Goal: Information Seeking & Learning: Check status

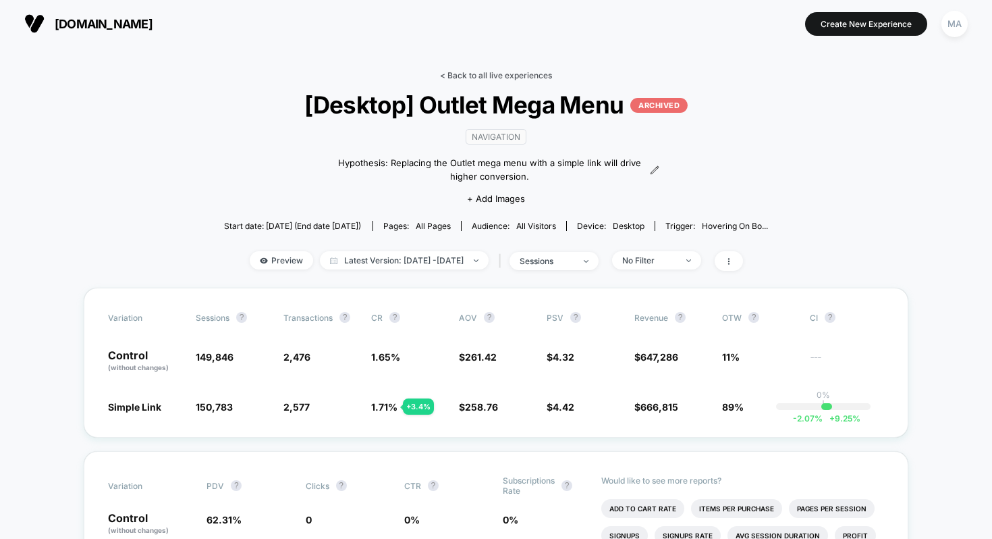
click at [479, 72] on link "< Back to all live experiences" at bounding box center [496, 75] width 112 height 10
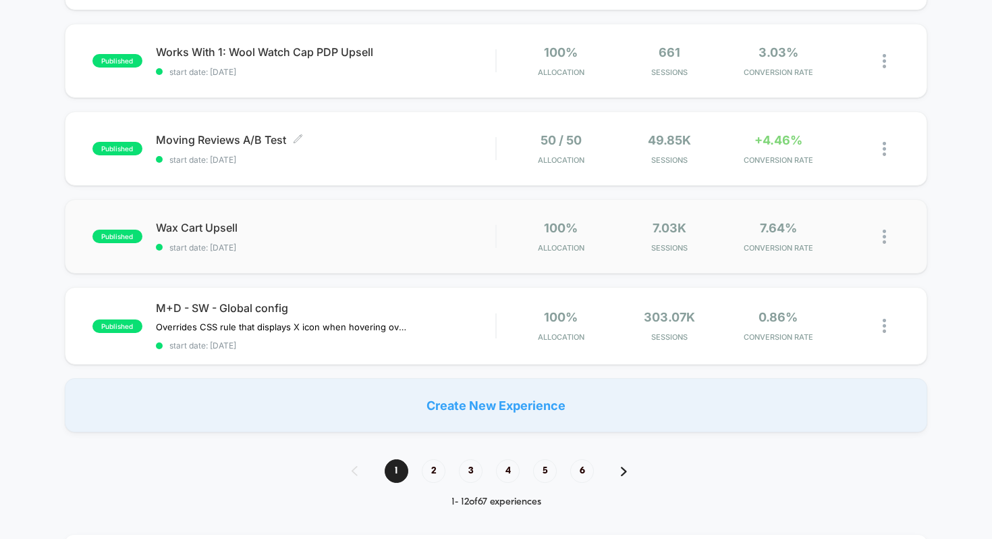
scroll to position [832, 0]
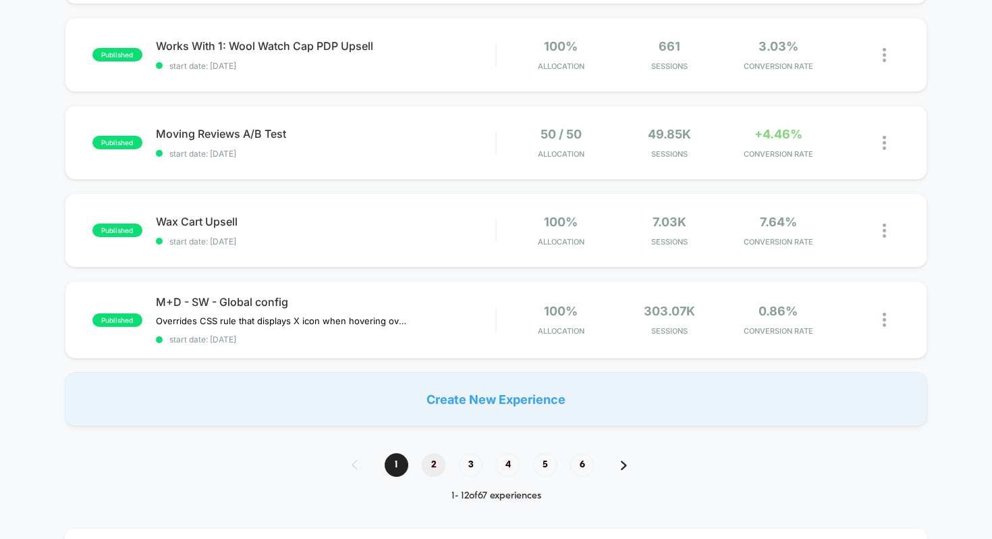
click at [431, 462] on span "2" at bounding box center [434, 465] width 24 height 24
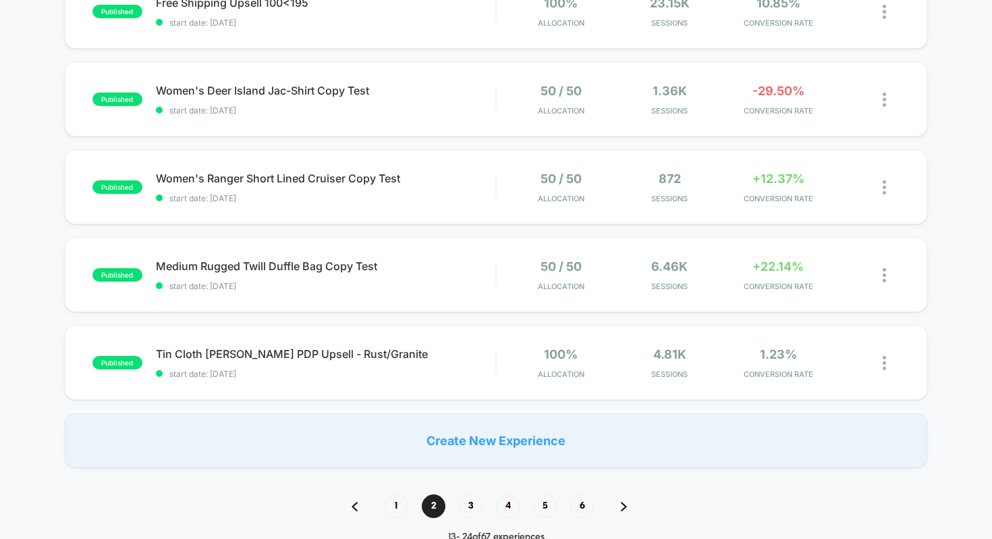
scroll to position [791, 0]
click at [420, 269] on span "Medium Rugged Twill Duffle Bag Copy Test Click to edit experience details" at bounding box center [326, 266] width 340 height 14
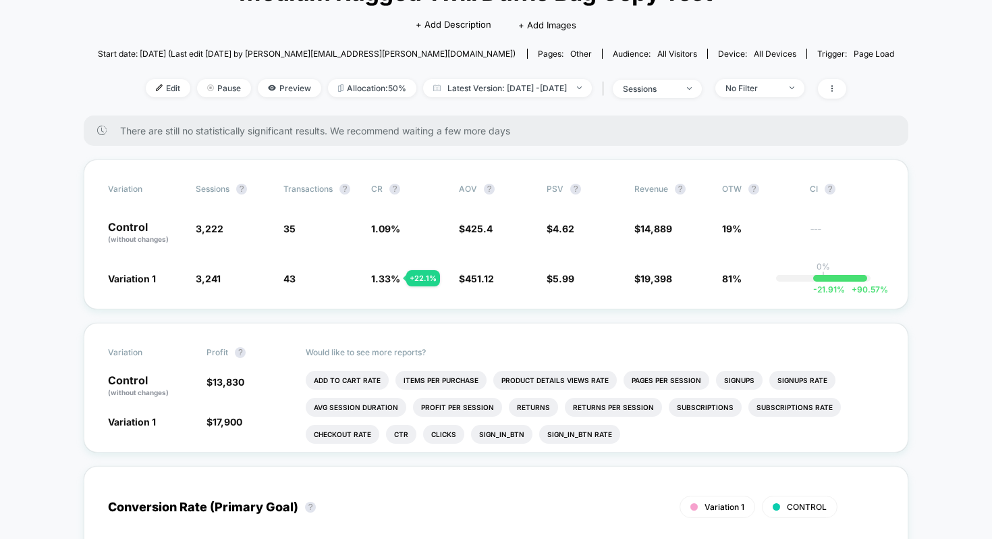
scroll to position [111, 0]
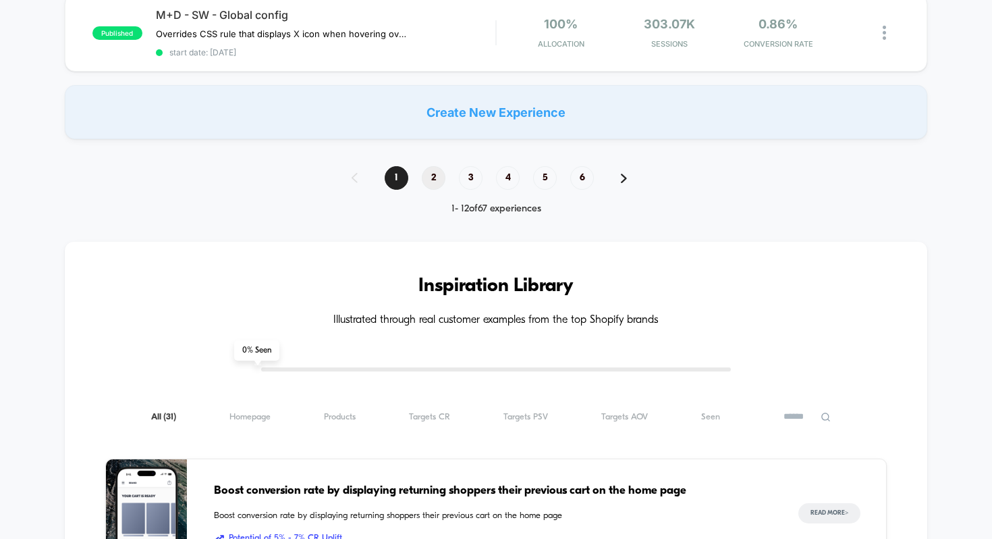
click at [430, 166] on span "2" at bounding box center [434, 178] width 24 height 24
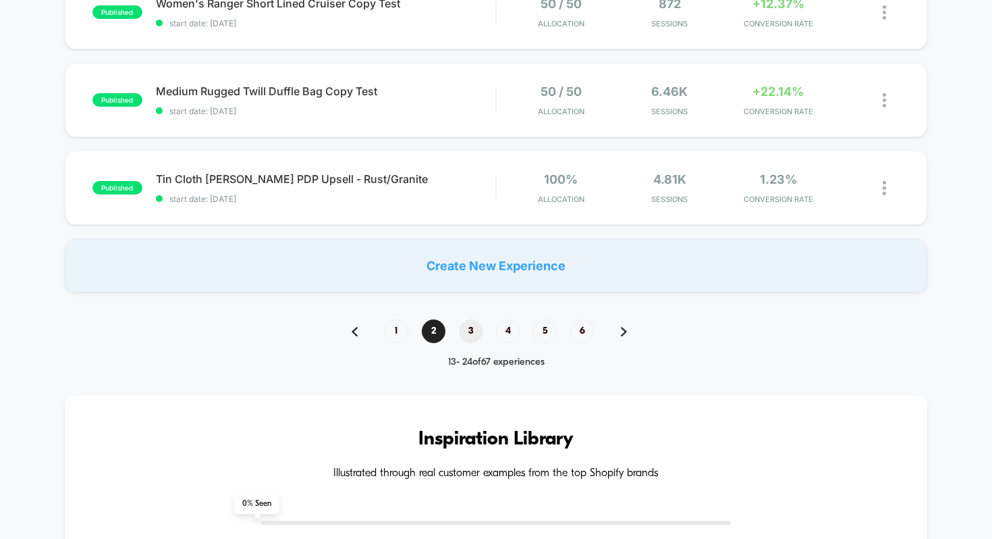
click at [467, 325] on span "3" at bounding box center [471, 331] width 24 height 24
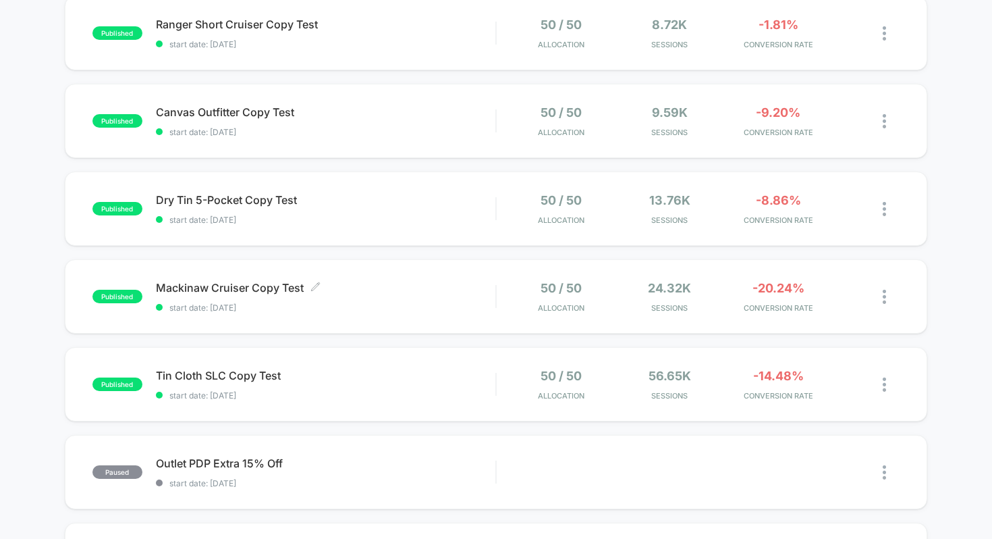
scroll to position [417, 0]
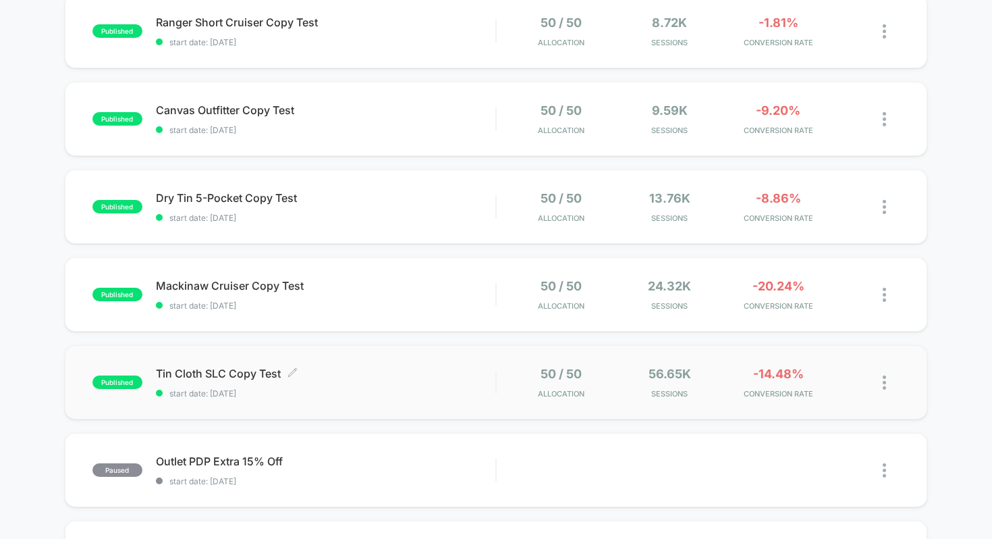
click at [392, 385] on div "Tin Cloth SLC Copy Test Click to edit experience details Click to edit experien…" at bounding box center [326, 383] width 340 height 32
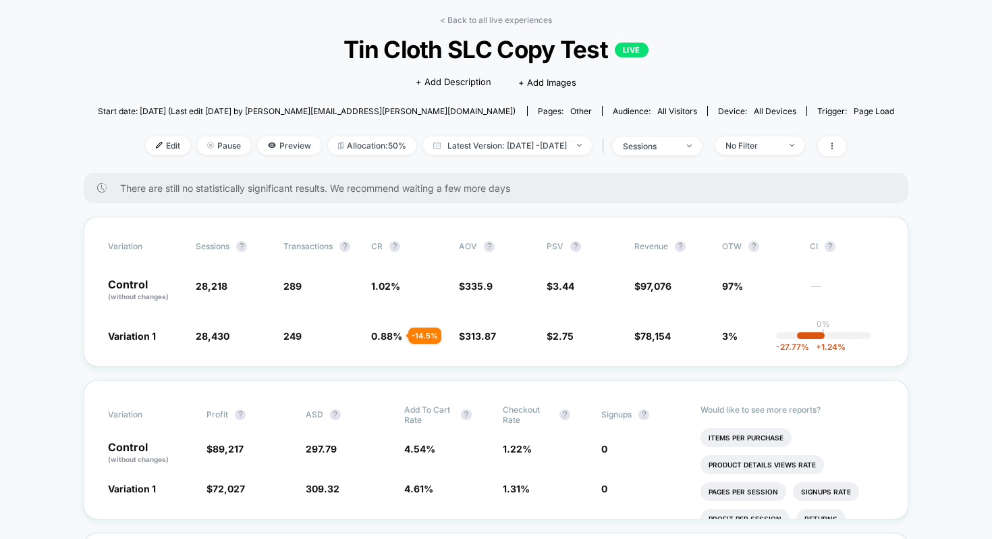
scroll to position [57, 0]
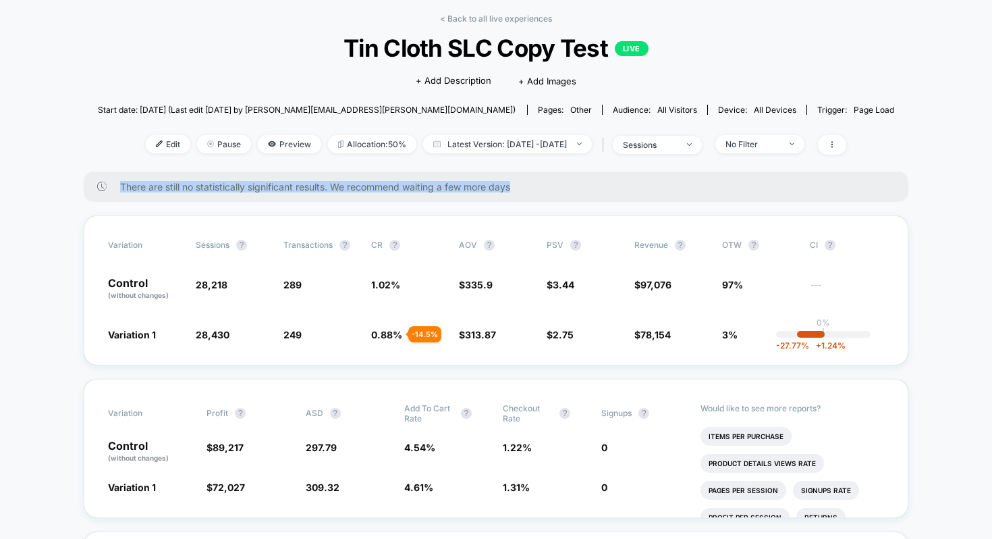
drag, startPoint x: 525, startPoint y: 185, endPoint x: 117, endPoint y: 183, distance: 407.1
click at [117, 183] on div "There are still no statistically significant results. We recommend waiting a fe…" at bounding box center [496, 186] width 825 height 30
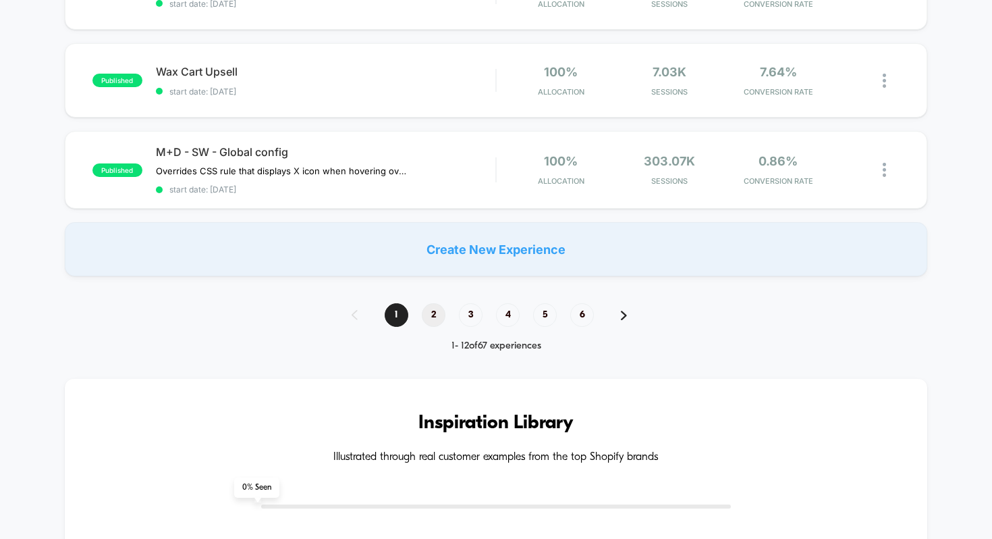
click at [433, 313] on span "2" at bounding box center [434, 315] width 24 height 24
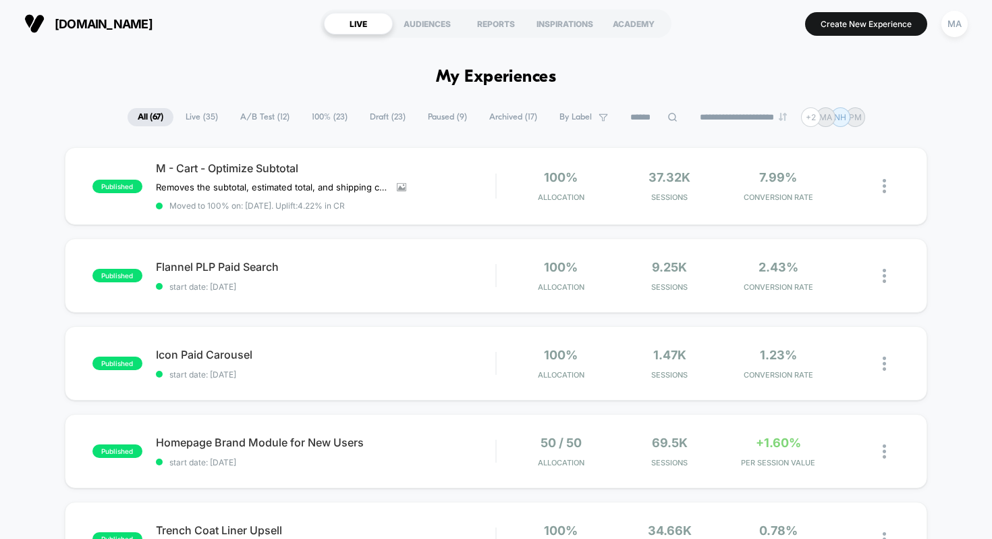
click at [261, 115] on span "A/B Test ( 12 )" at bounding box center [265, 117] width 70 height 18
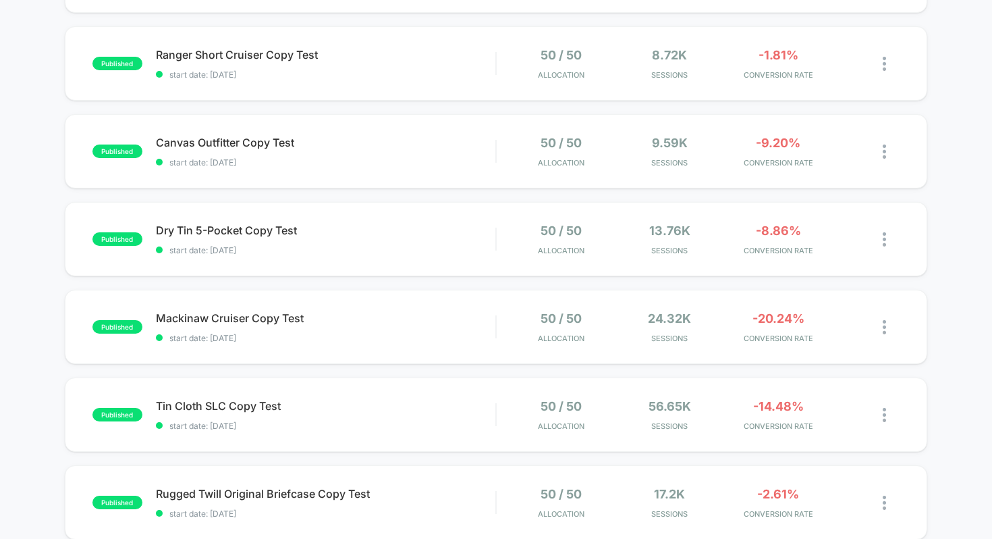
scroll to position [678, 0]
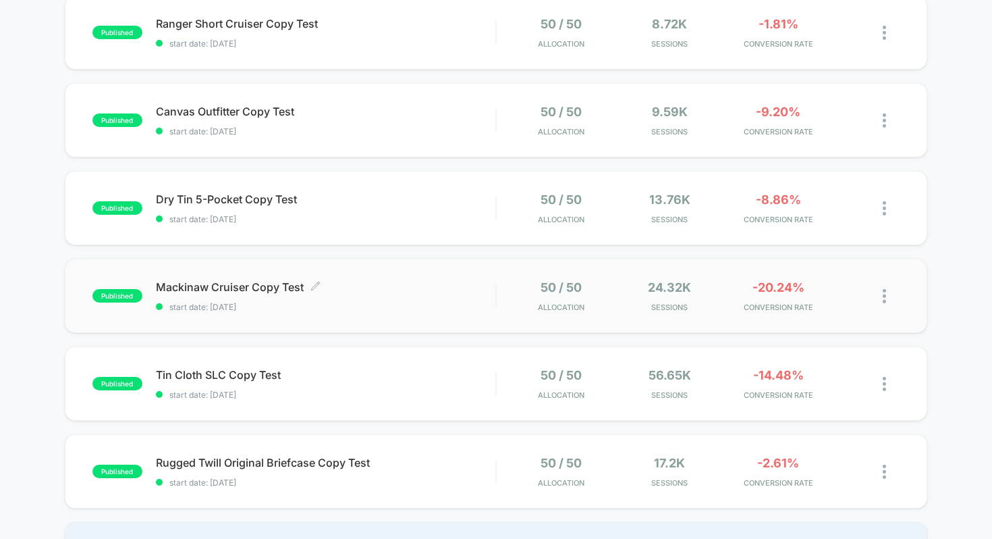
click at [369, 284] on span "Mackinaw Cruiser Copy Test Click to edit experience details" at bounding box center [326, 287] width 340 height 14
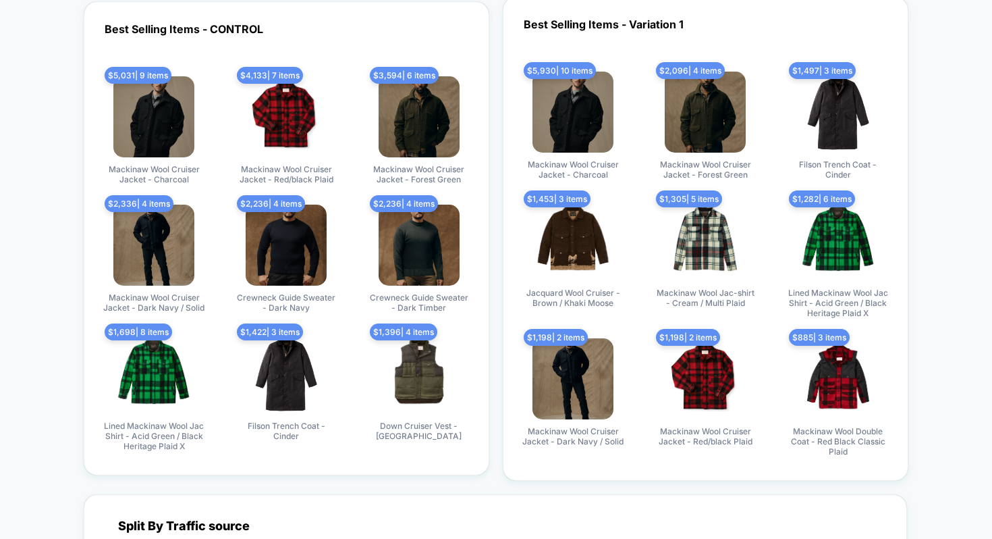
scroll to position [1970, 0]
